Goal: Task Accomplishment & Management: Use online tool/utility

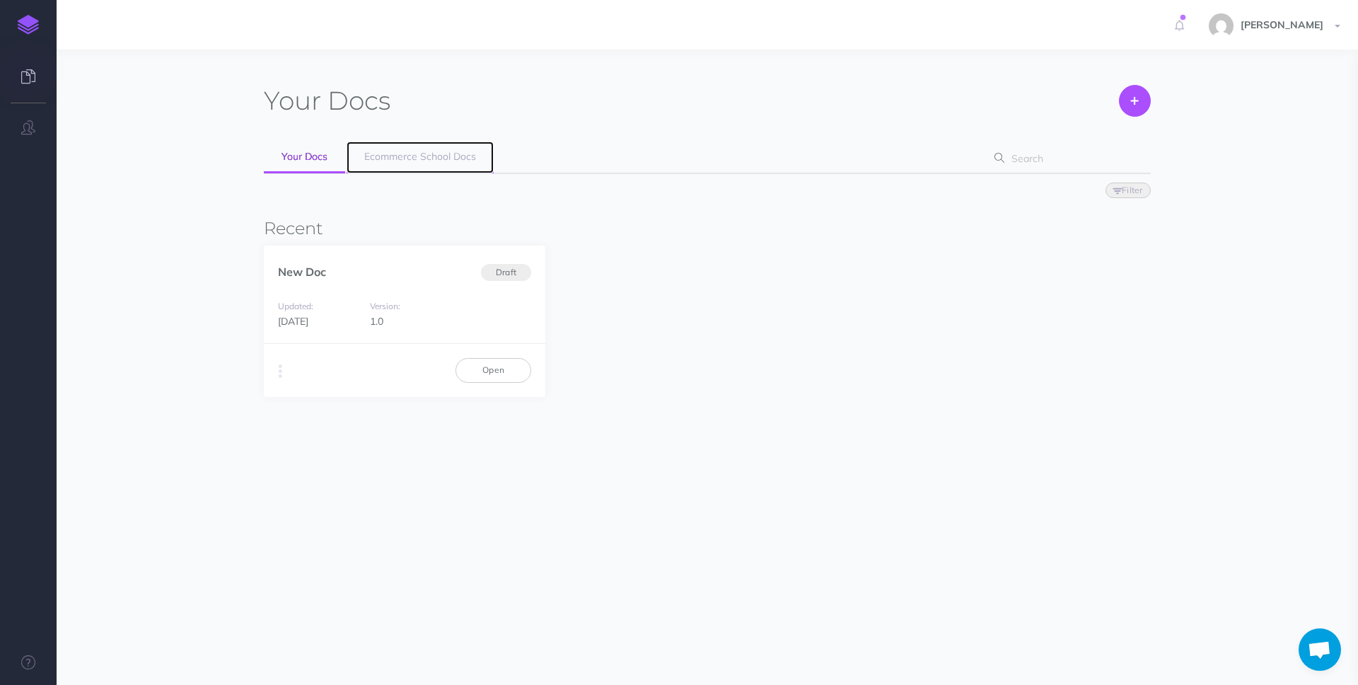
click at [444, 145] on link "Ecommerce School Docs" at bounding box center [420, 157] width 147 height 32
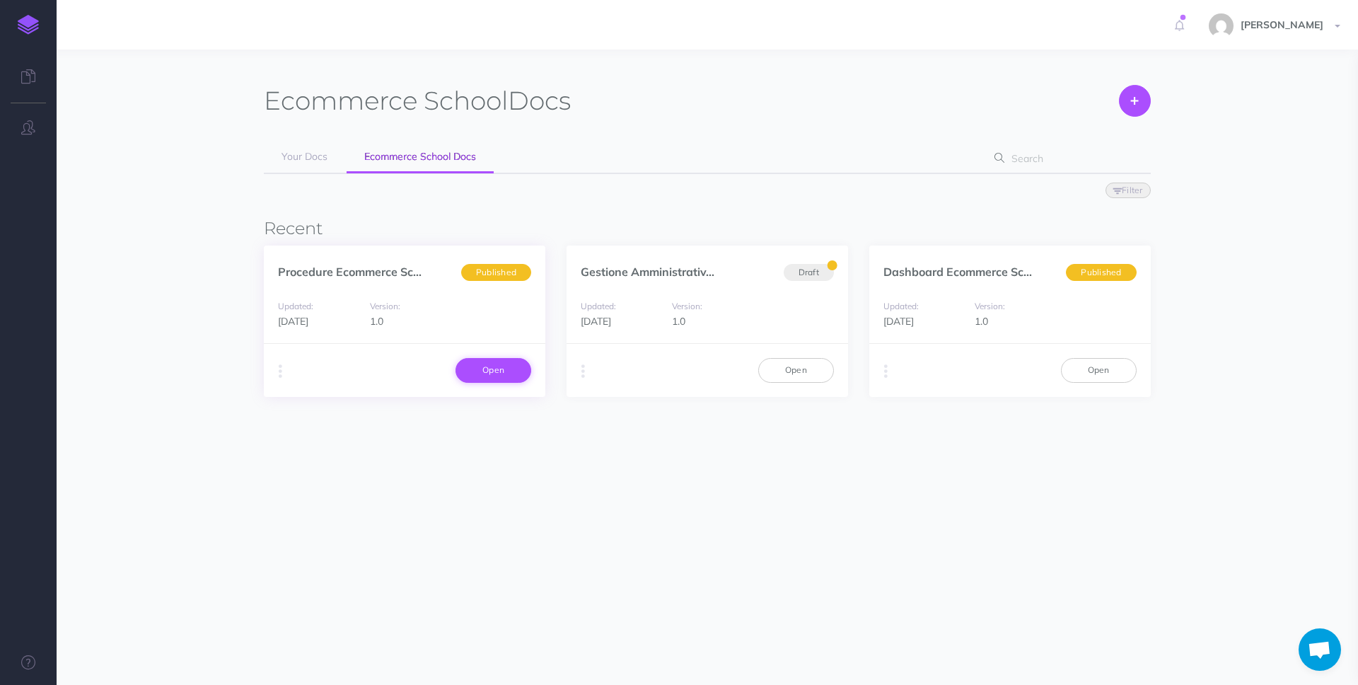
drag, startPoint x: 538, startPoint y: 371, endPoint x: 516, endPoint y: 373, distance: 22.0
click at [532, 371] on div "Duplicate Export PDF Beta Markdown Beta Advanced Archive Open" at bounding box center [405, 369] width 282 height 53
click at [516, 373] on link "Open" at bounding box center [494, 370] width 76 height 24
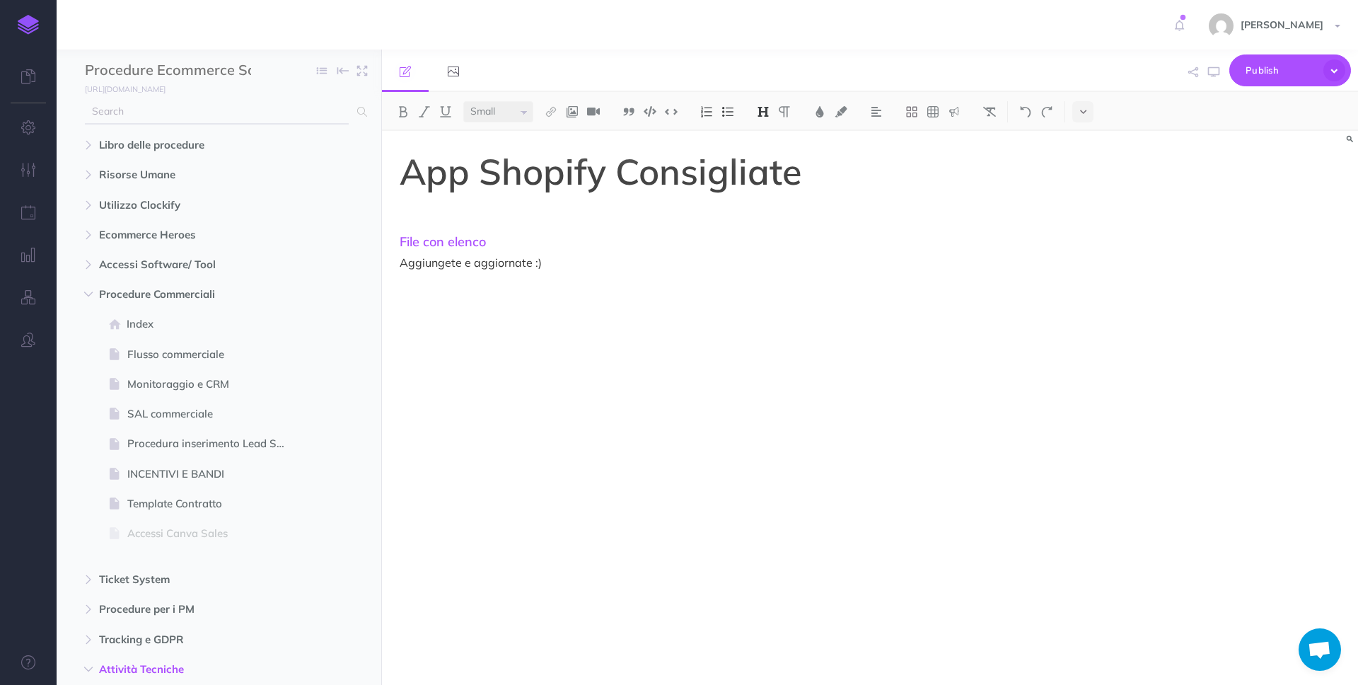
click at [215, 122] on input "text" at bounding box center [217, 111] width 264 height 25
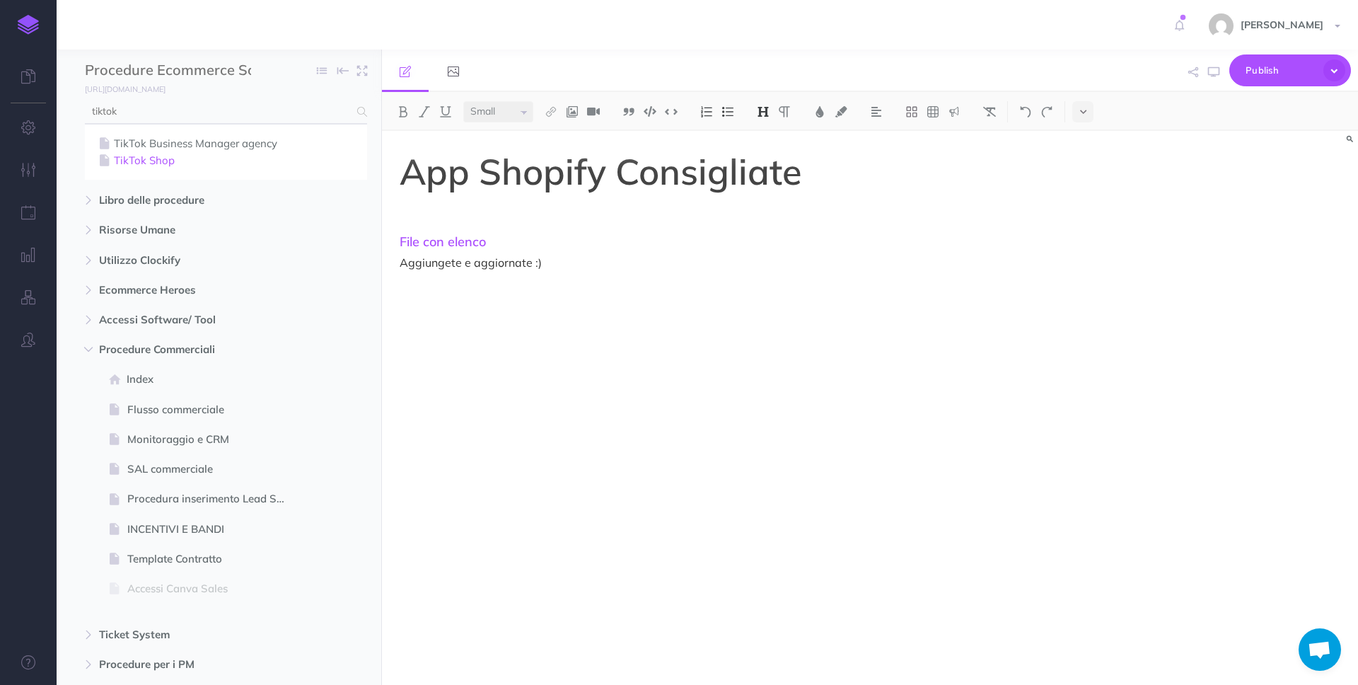
type input "tiktok"
click at [146, 165] on link "TikTok Shop" at bounding box center [226, 160] width 261 height 17
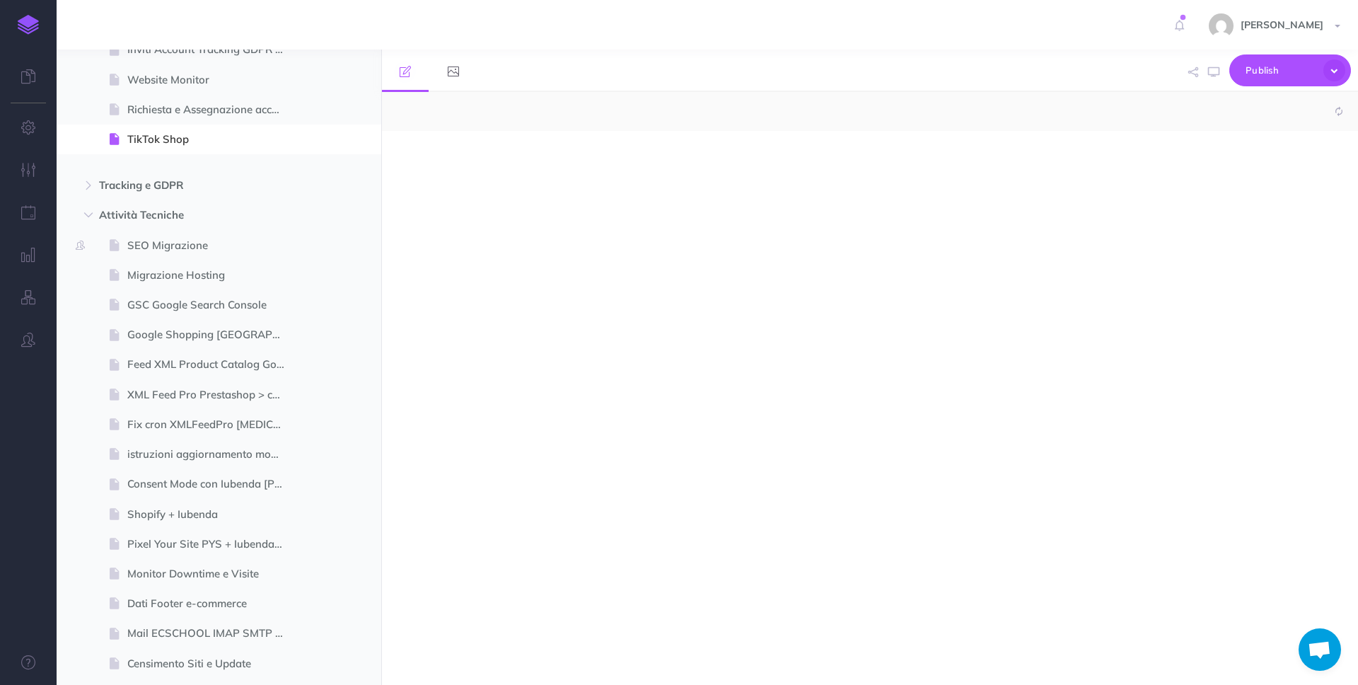
scroll to position [1377, 0]
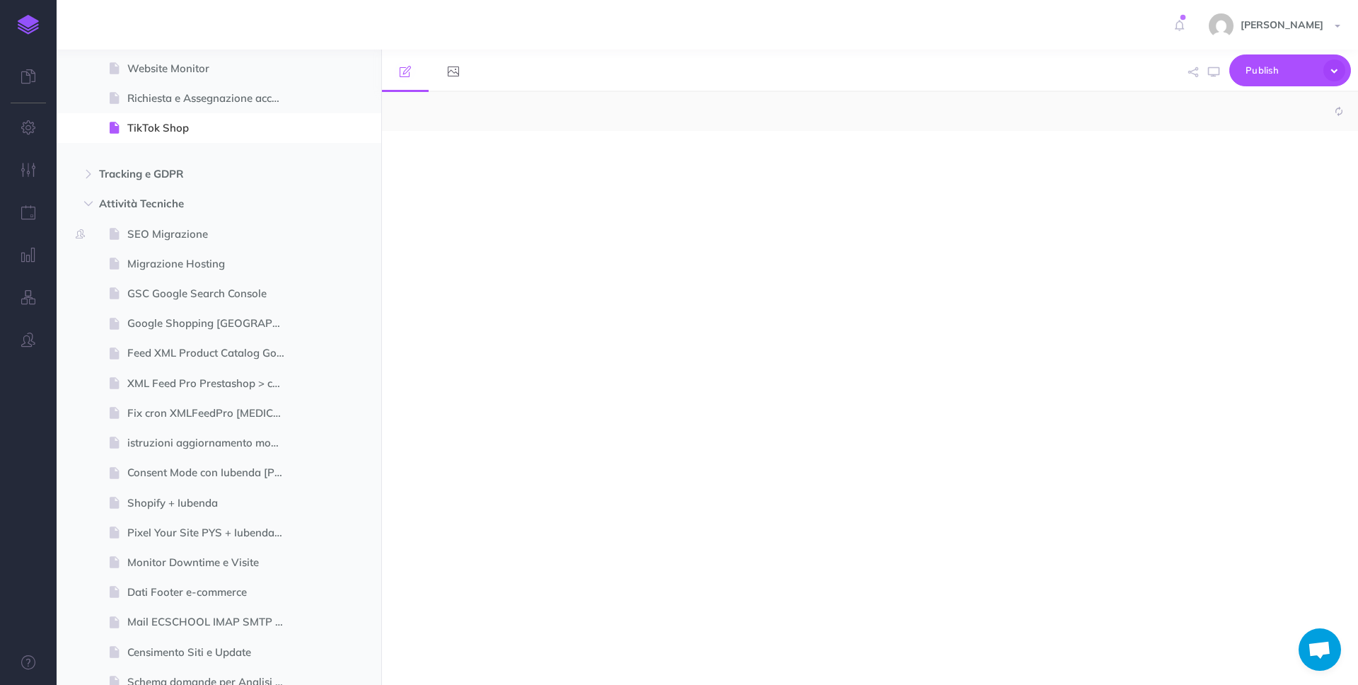
select select "null"
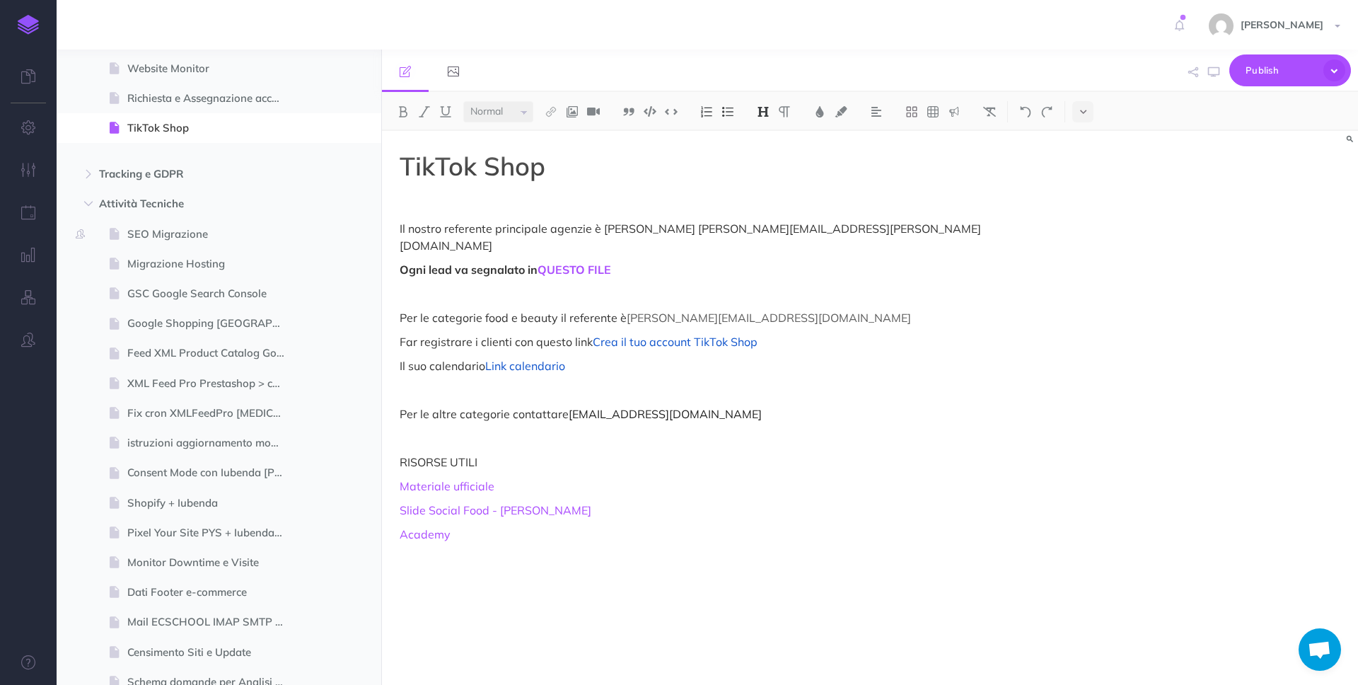
click at [726, 261] on p "Ogni lead va segnalato in QUESTO FILE" at bounding box center [724, 269] width 648 height 17
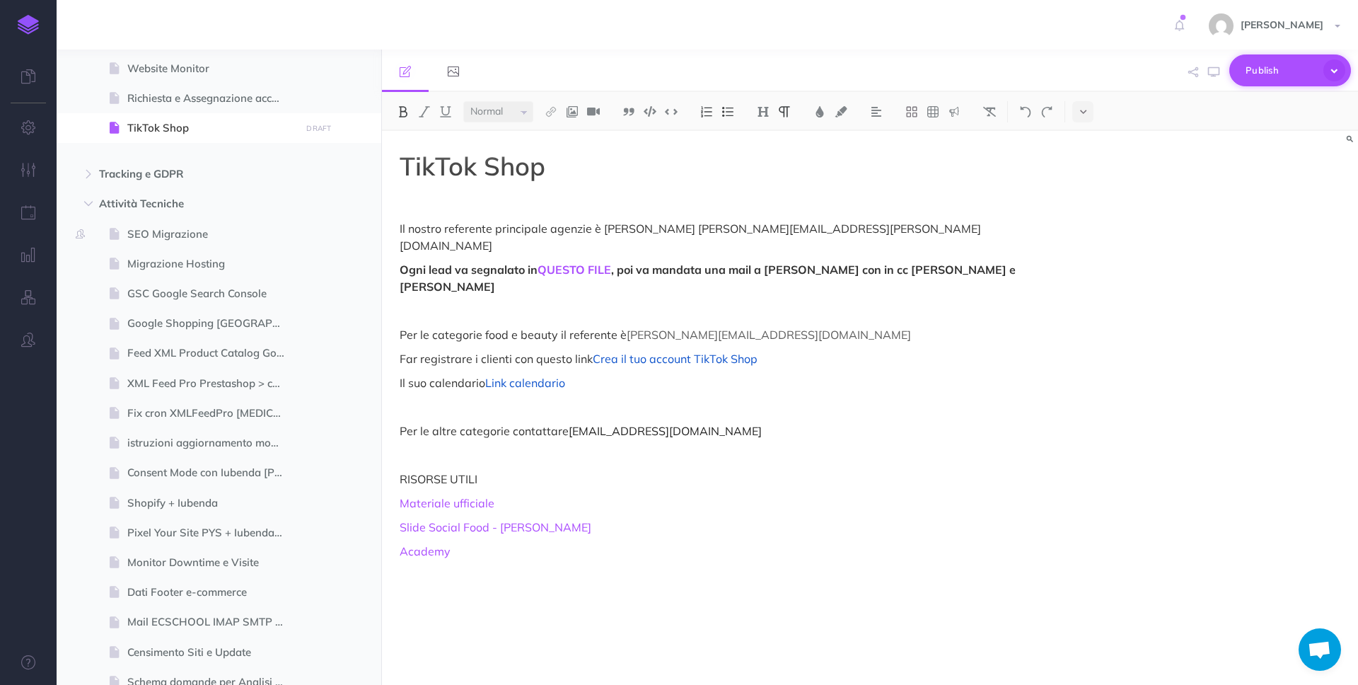
click at [1254, 64] on span "Publish" at bounding box center [1281, 70] width 71 height 22
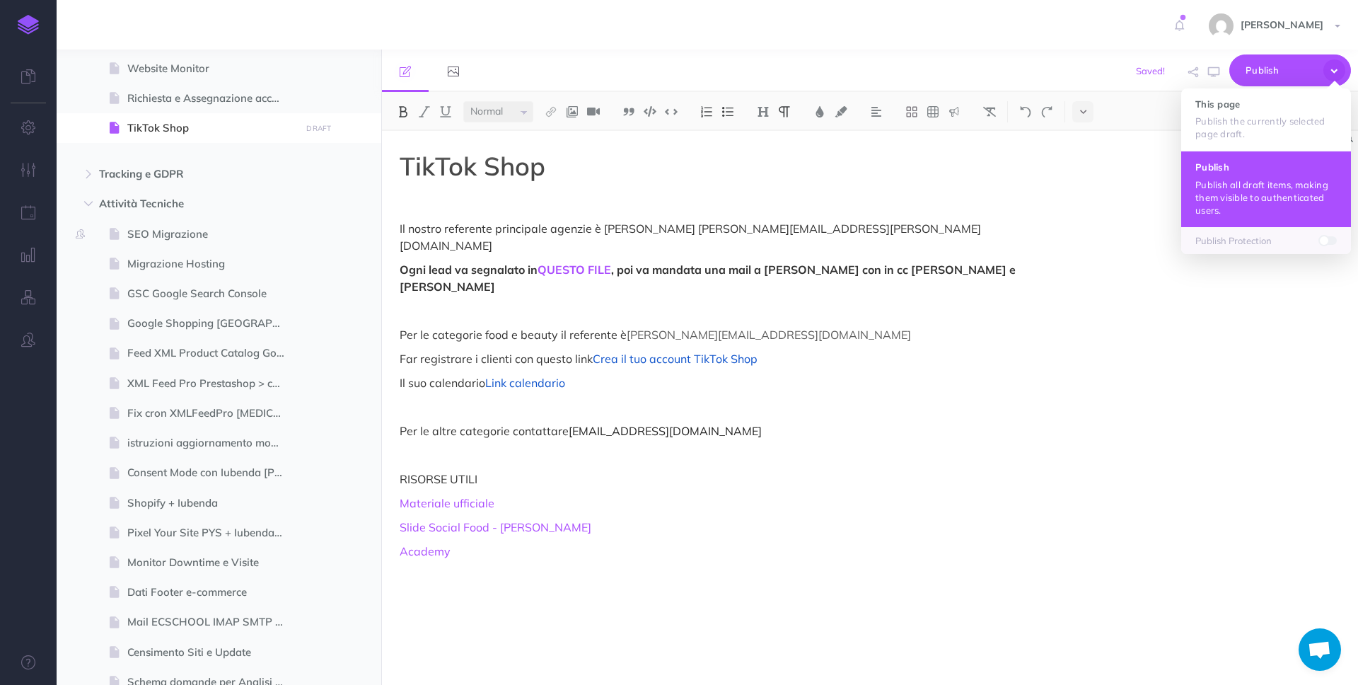
click at [1246, 182] on p "Publish all draft items, making them visible to authenticated users." at bounding box center [1266, 197] width 141 height 38
